Goal: Task Accomplishment & Management: Manage account settings

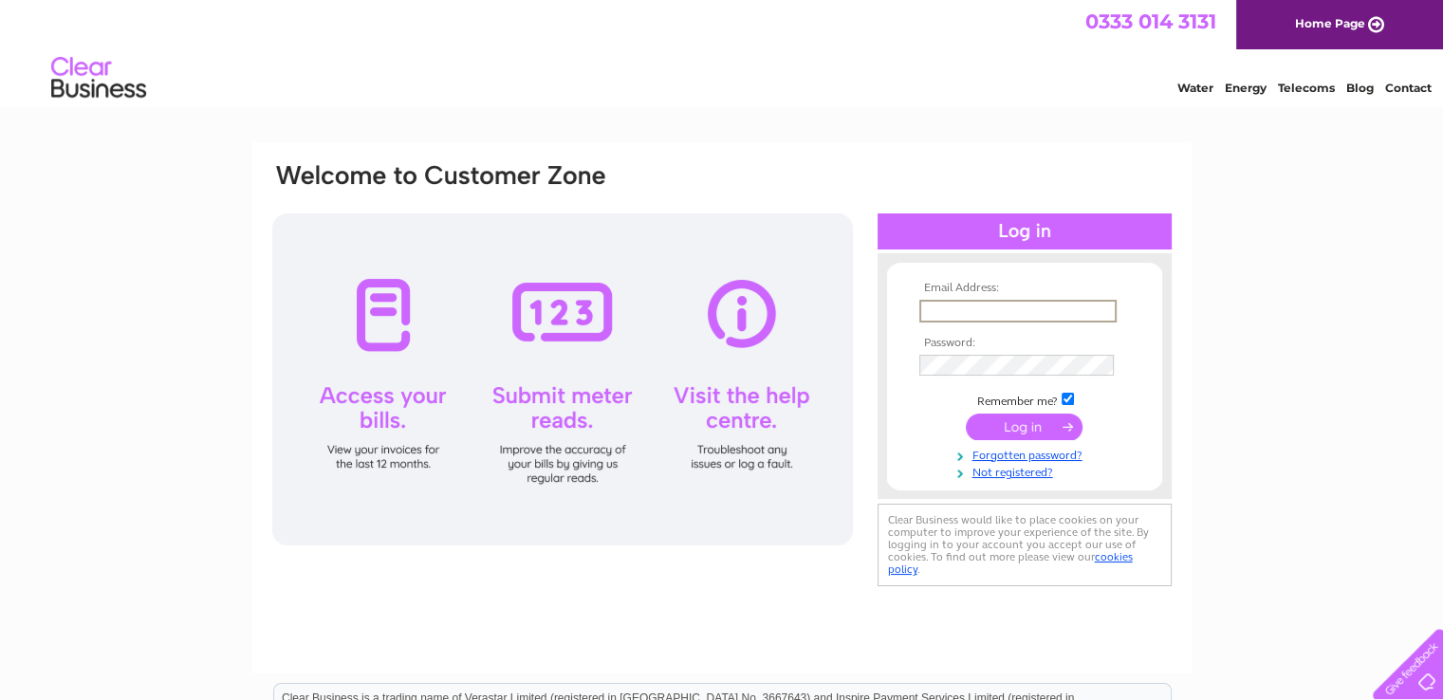
click at [988, 312] on input "text" at bounding box center [1018, 311] width 197 height 23
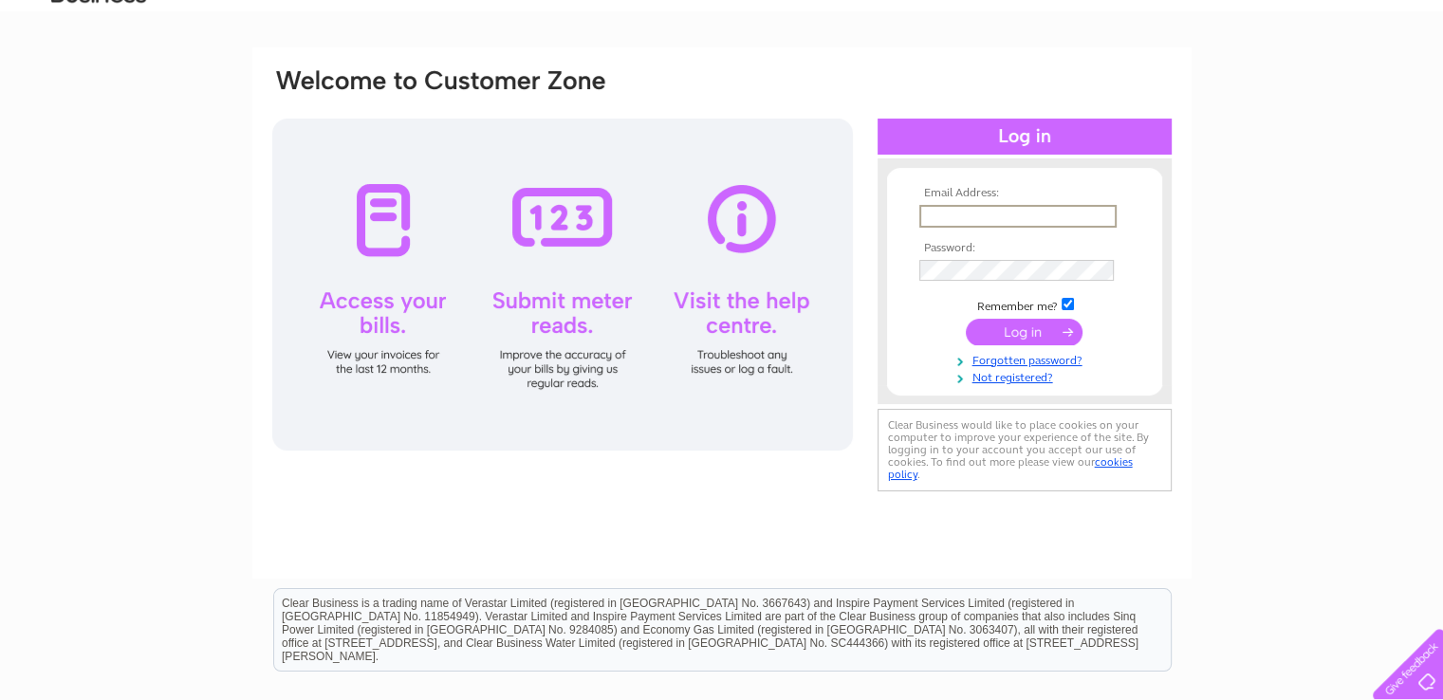
click at [928, 216] on input "text" at bounding box center [1018, 216] width 197 height 23
type input "linda@eurojetscotland.co.uk"
click at [1025, 327] on input "submit" at bounding box center [1024, 331] width 117 height 27
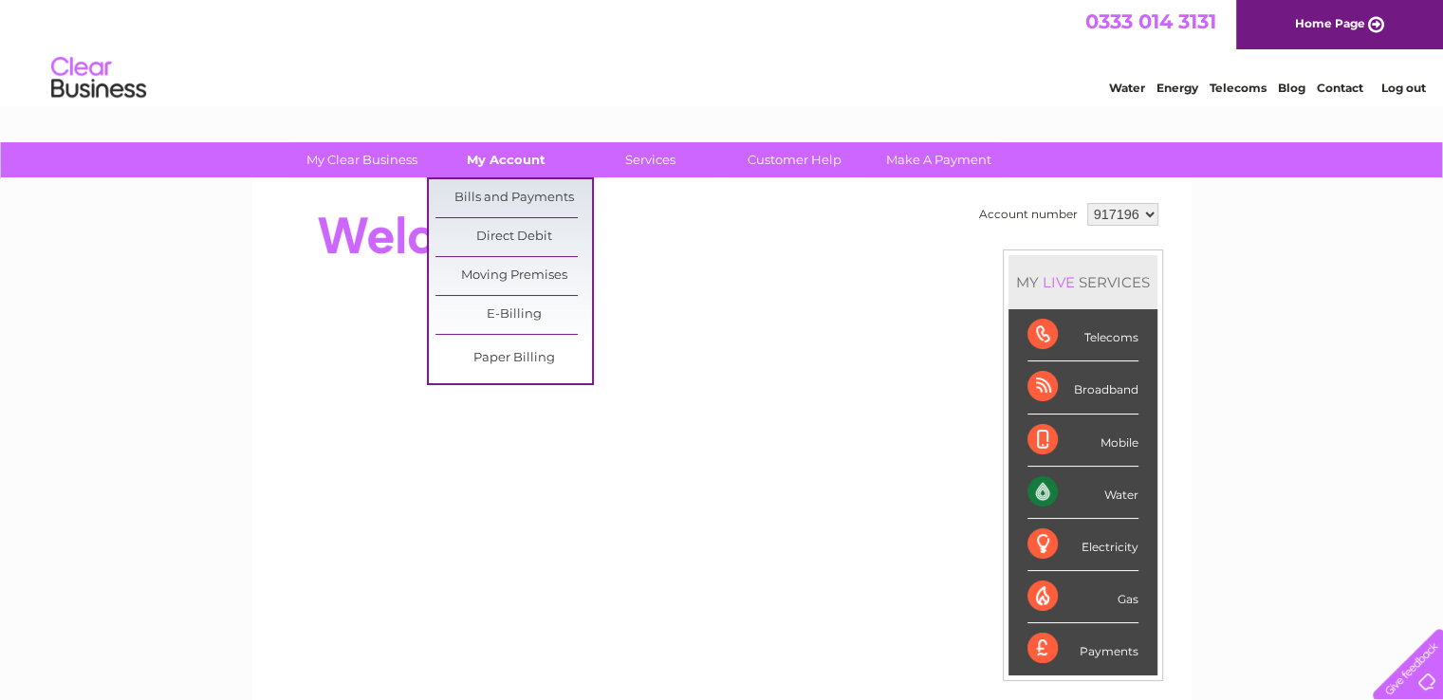
click at [497, 160] on link "My Account" at bounding box center [506, 159] width 157 height 35
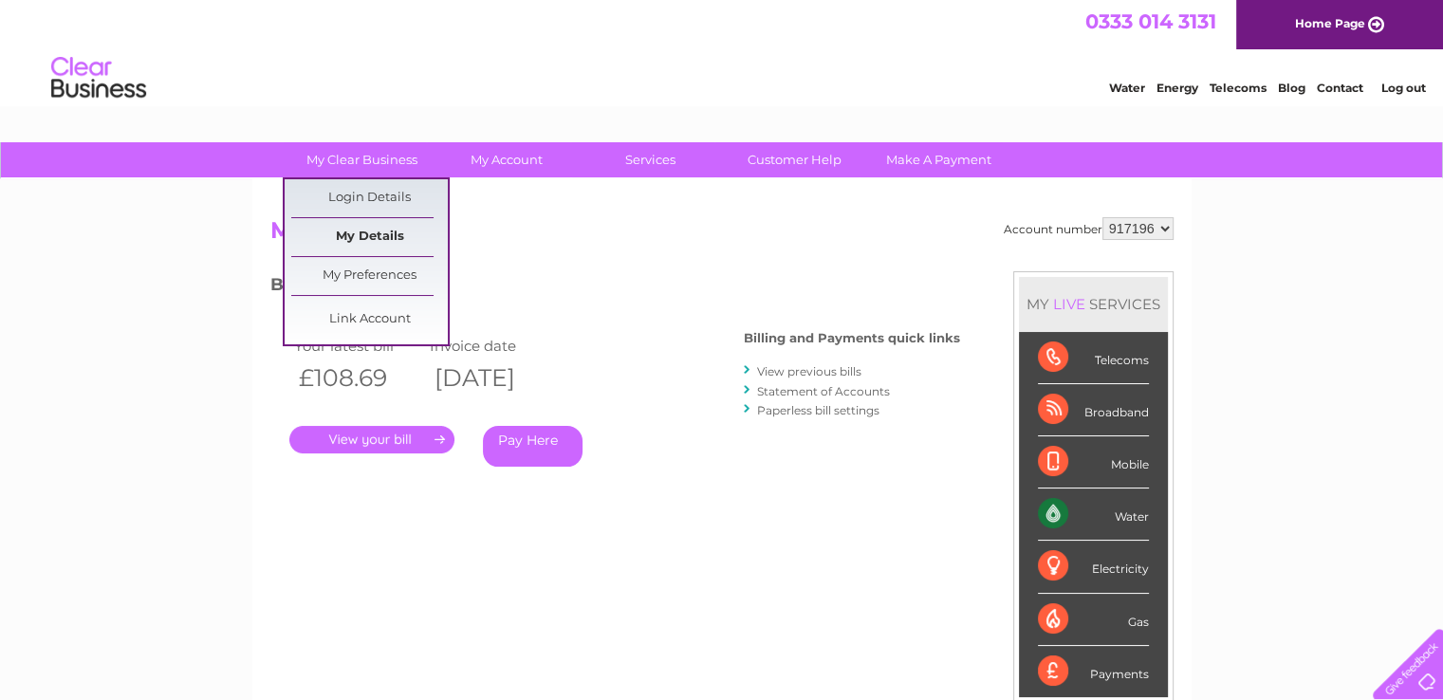
click at [362, 232] on link "My Details" at bounding box center [369, 237] width 157 height 38
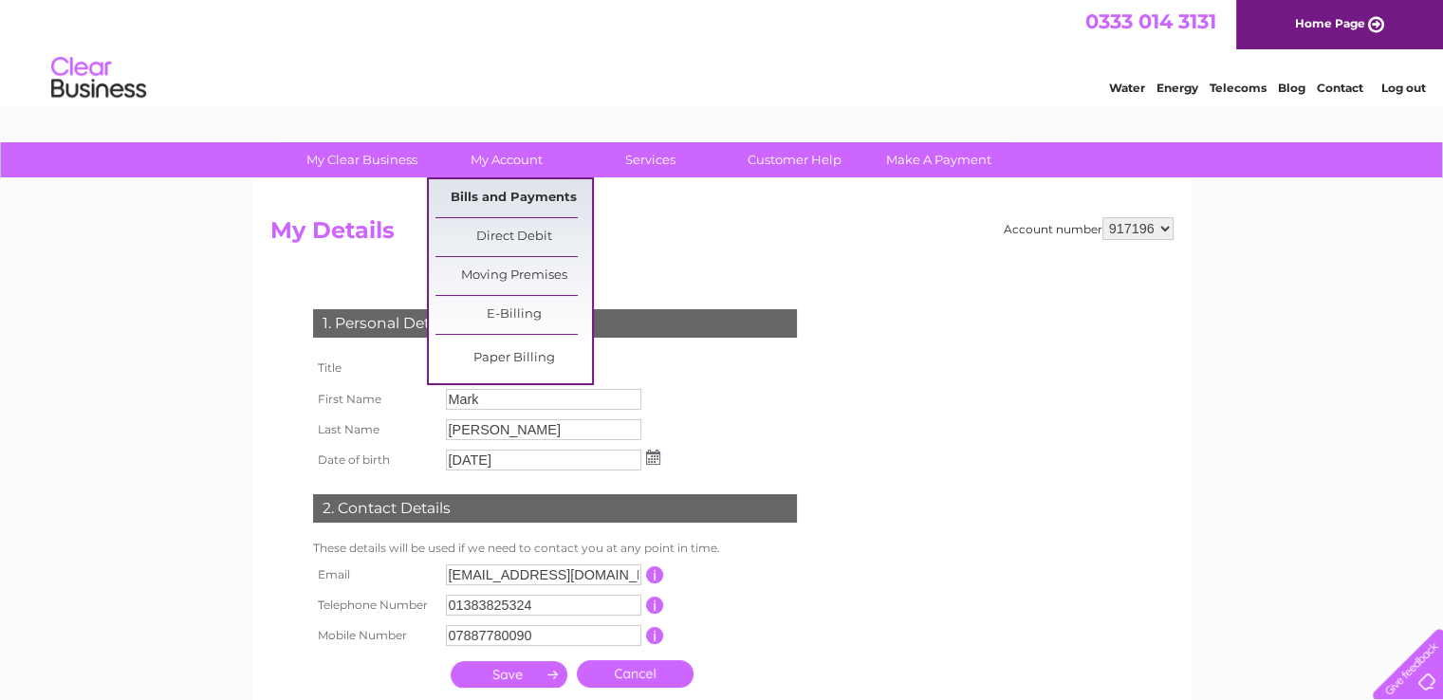
click at [512, 199] on link "Bills and Payments" at bounding box center [514, 198] width 157 height 38
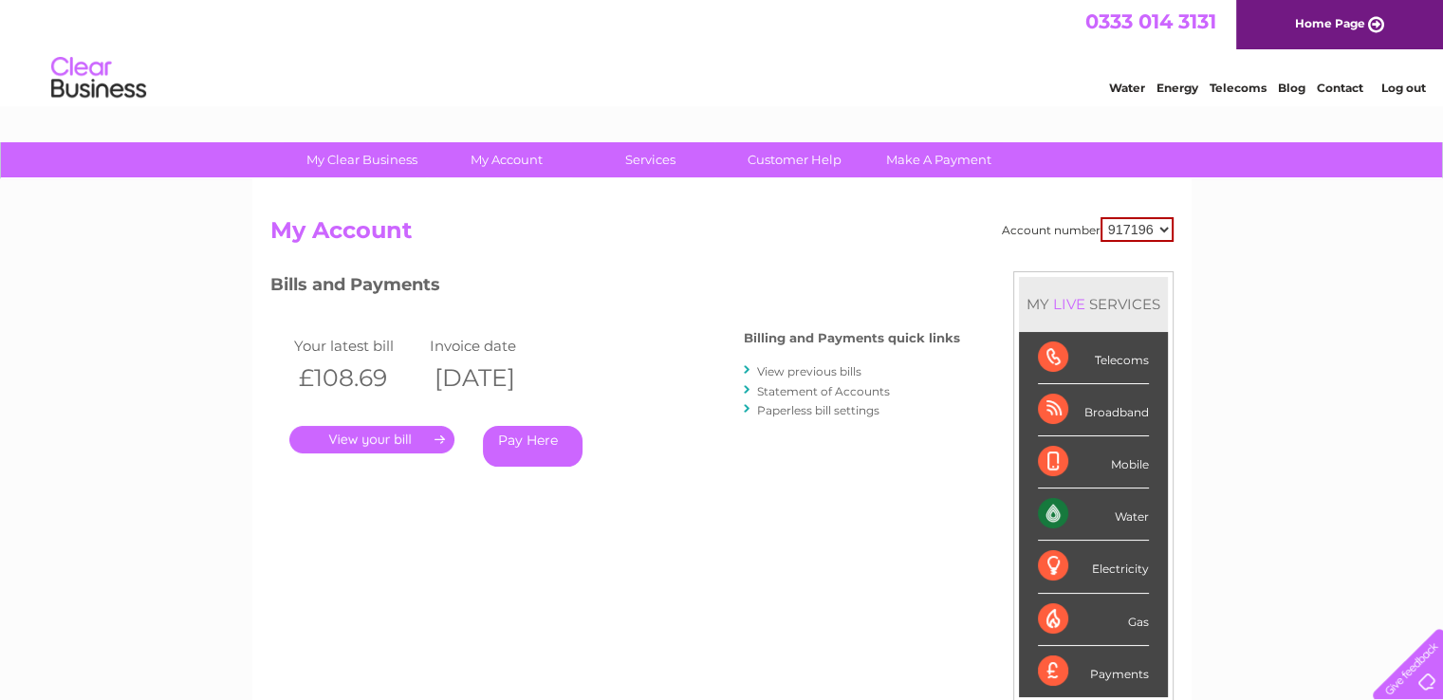
click at [410, 437] on link "." at bounding box center [371, 440] width 165 height 28
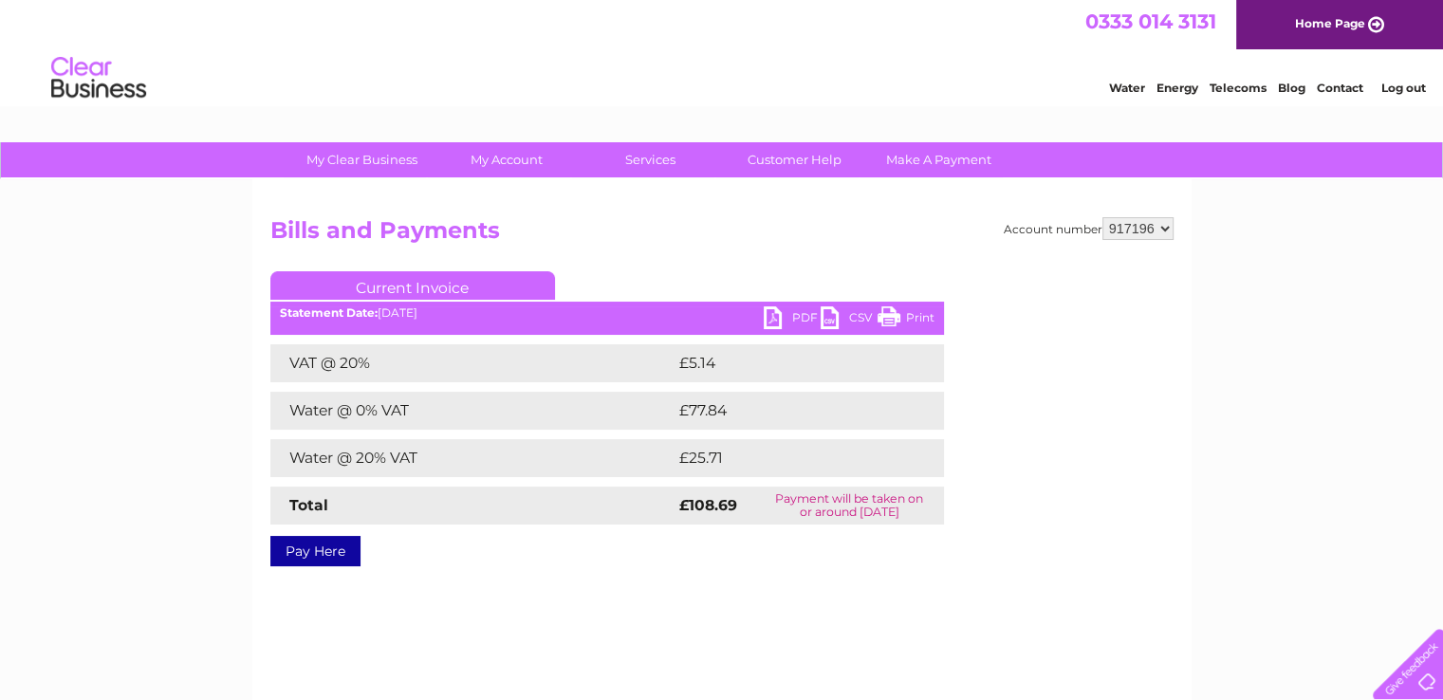
click at [793, 315] on link "PDF" at bounding box center [792, 321] width 57 height 28
